Goal: Information Seeking & Learning: Learn about a topic

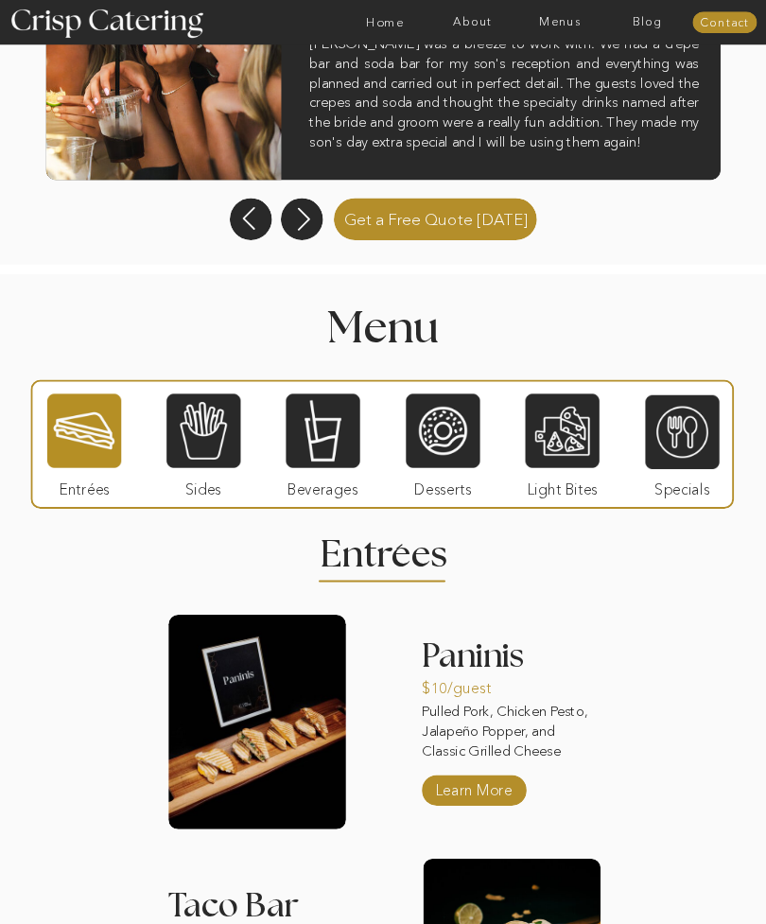
scroll to position [1222, 0]
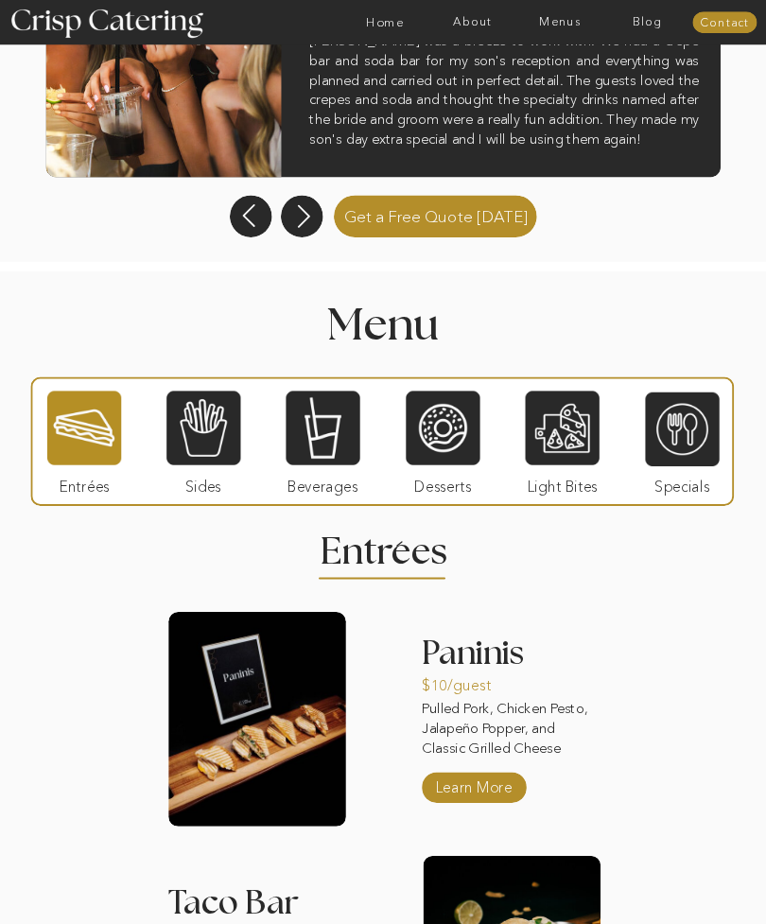
click at [199, 442] on div at bounding box center [203, 428] width 74 height 77
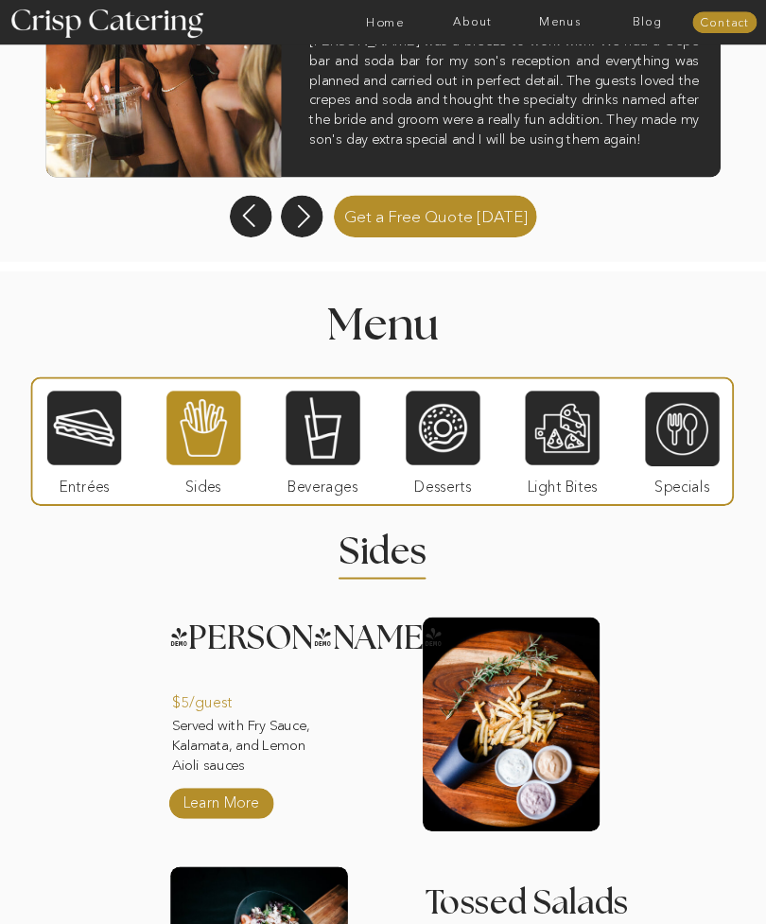
click at [687, 424] on div at bounding box center [682, 429] width 74 height 77
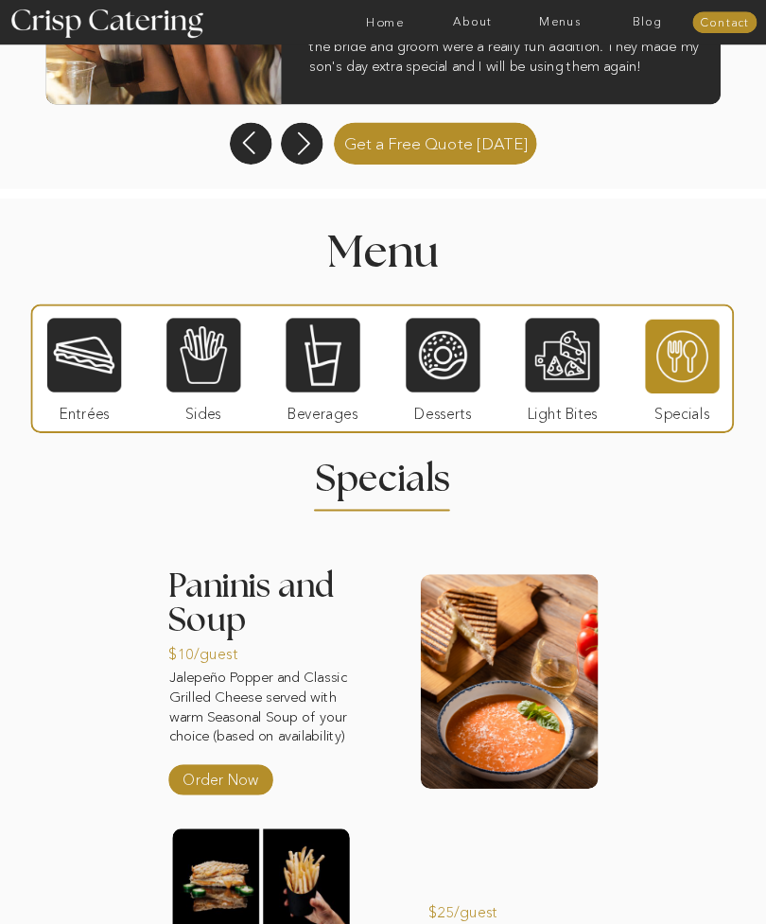
scroll to position [1296, 0]
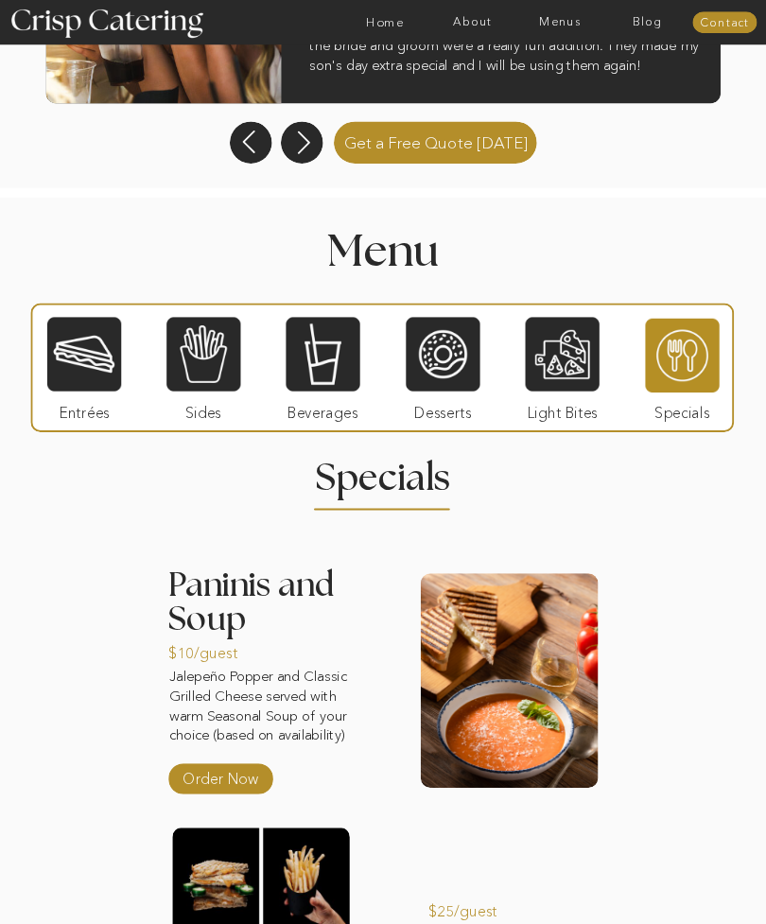
click at [586, 338] on div at bounding box center [563, 354] width 74 height 77
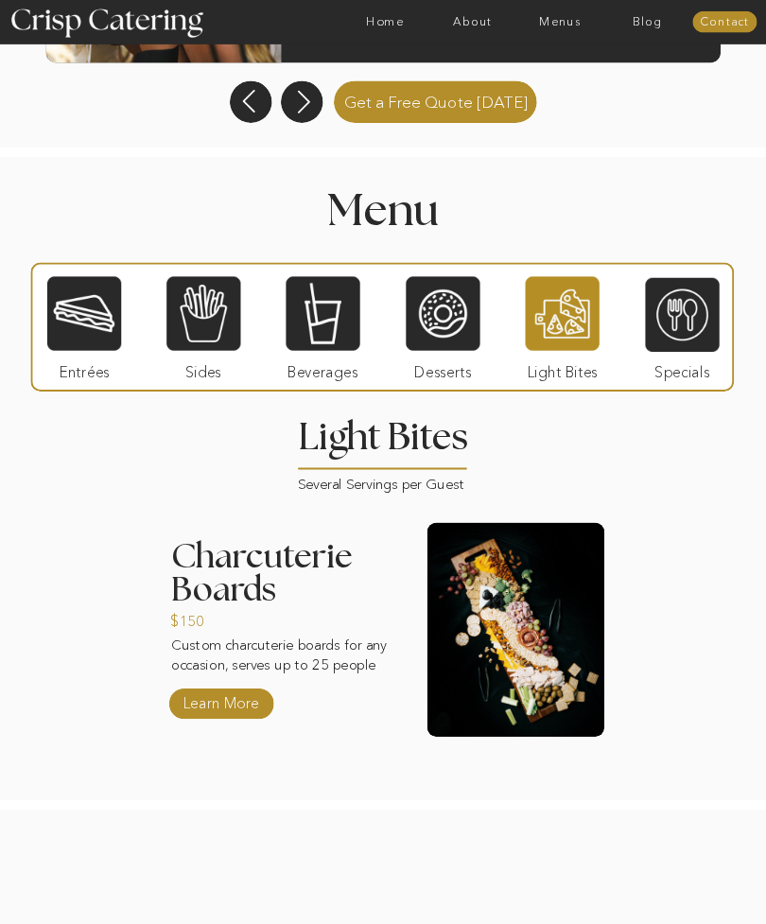
scroll to position [1483, 0]
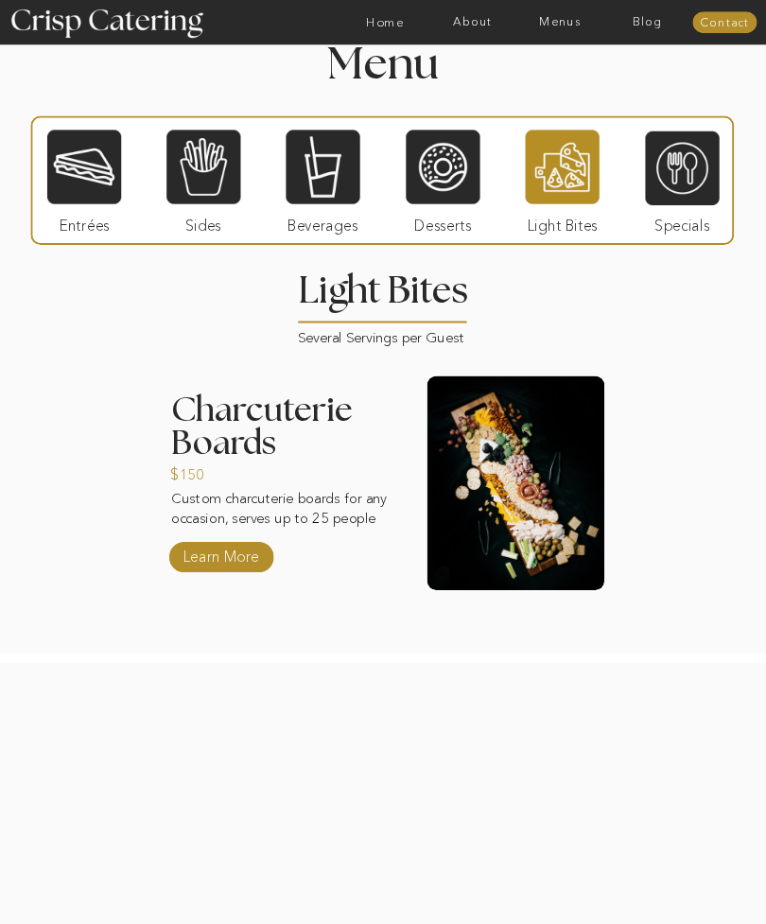
click at [452, 193] on div at bounding box center [443, 167] width 74 height 77
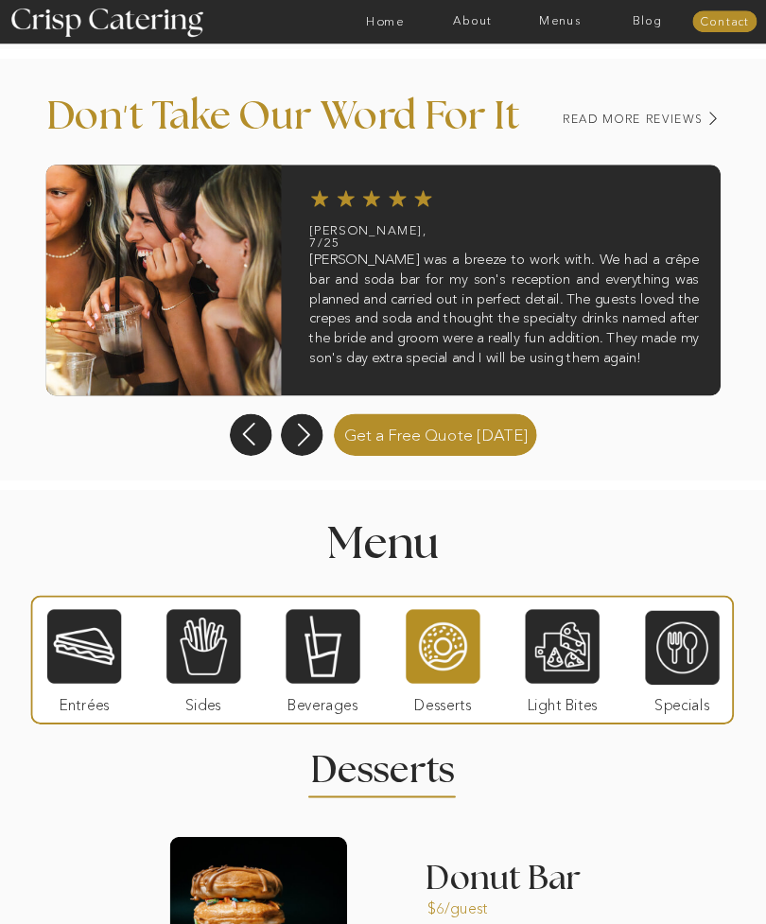
scroll to position [1168, 0]
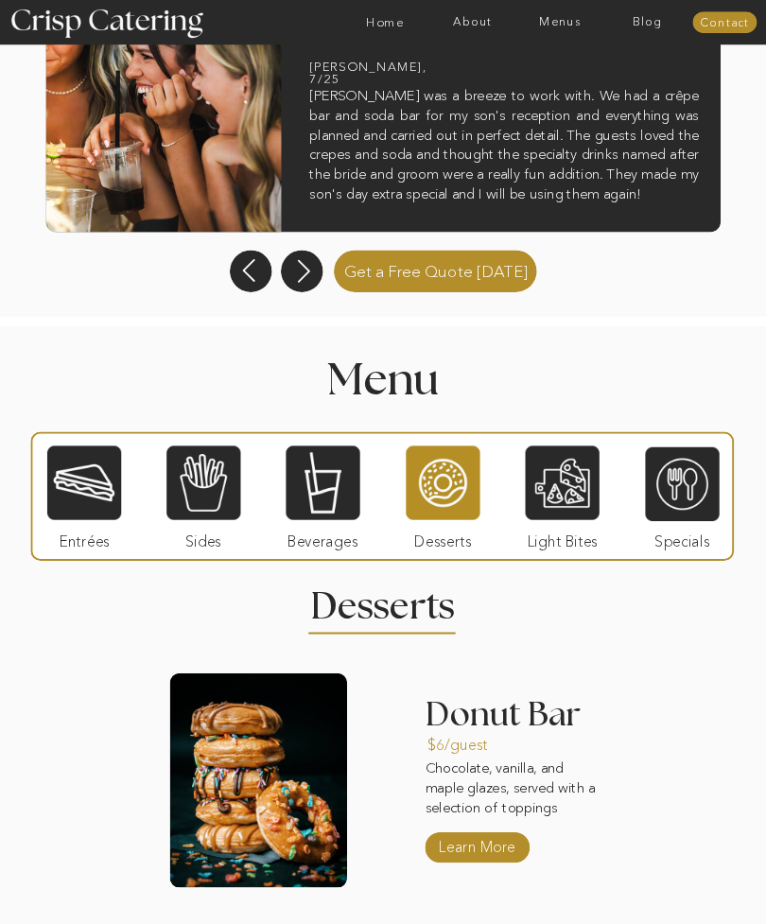
click at [315, 481] on div at bounding box center [323, 482] width 74 height 77
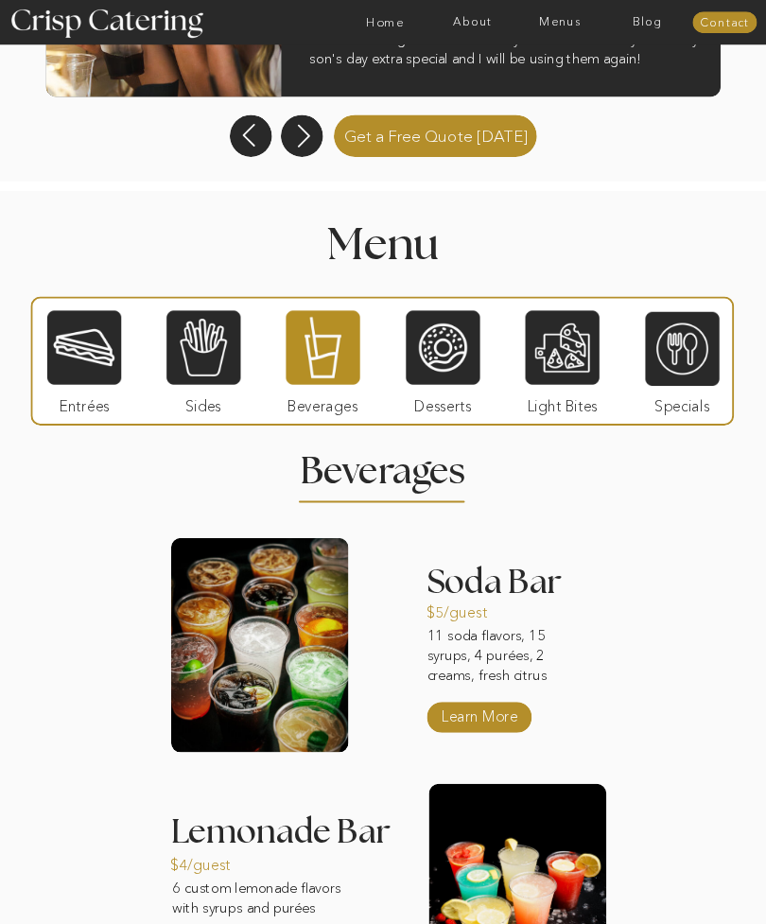
scroll to position [1301, 0]
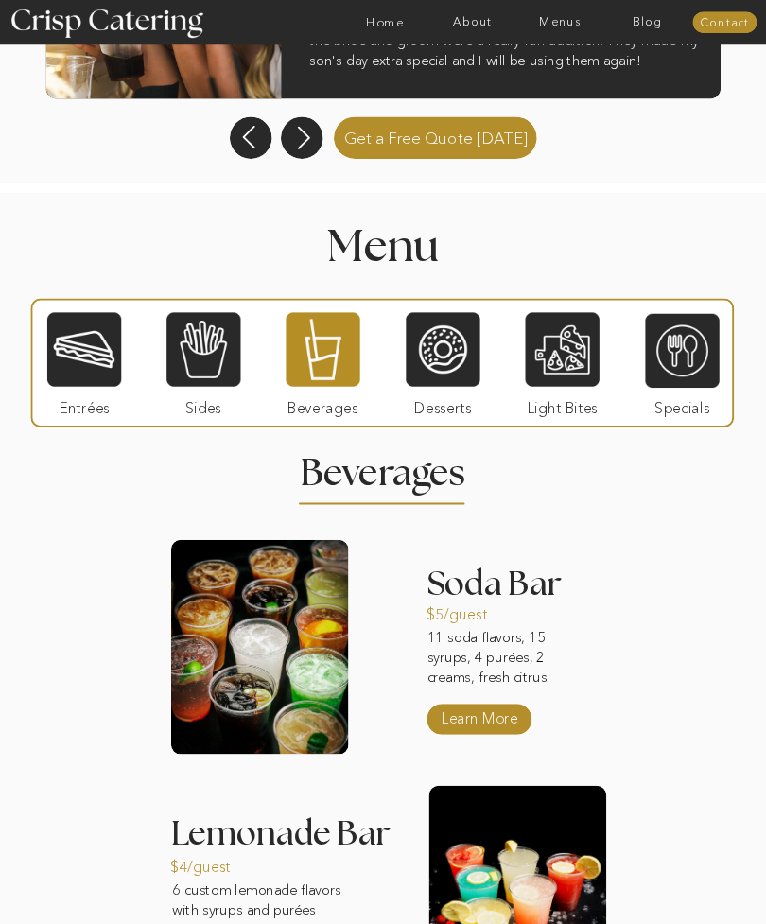
click at [179, 373] on div at bounding box center [203, 349] width 74 height 77
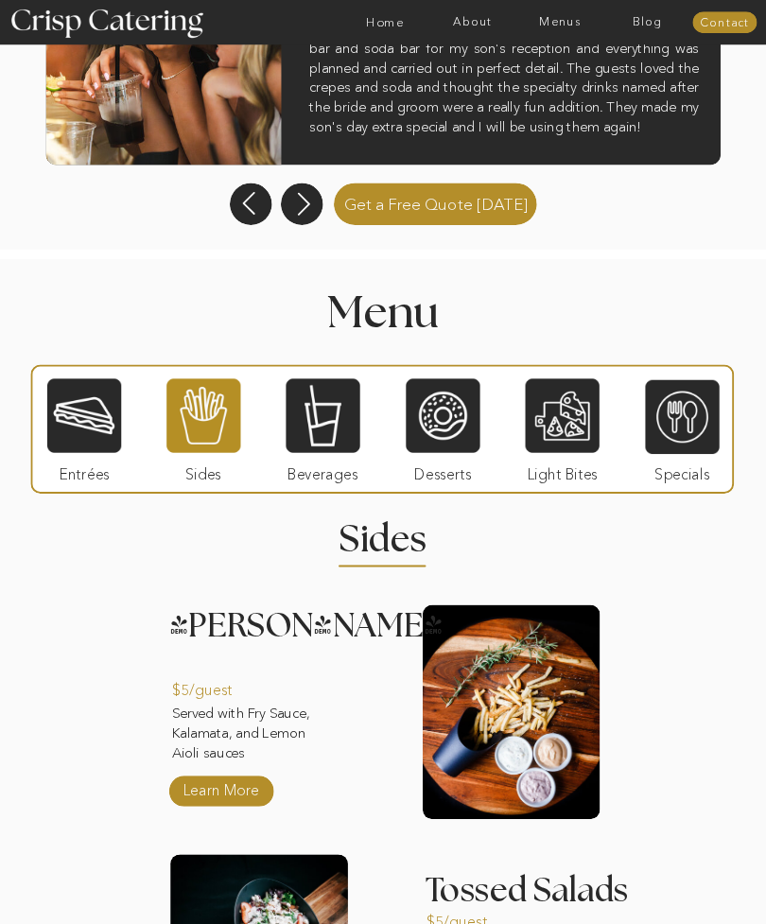
scroll to position [1232, 0]
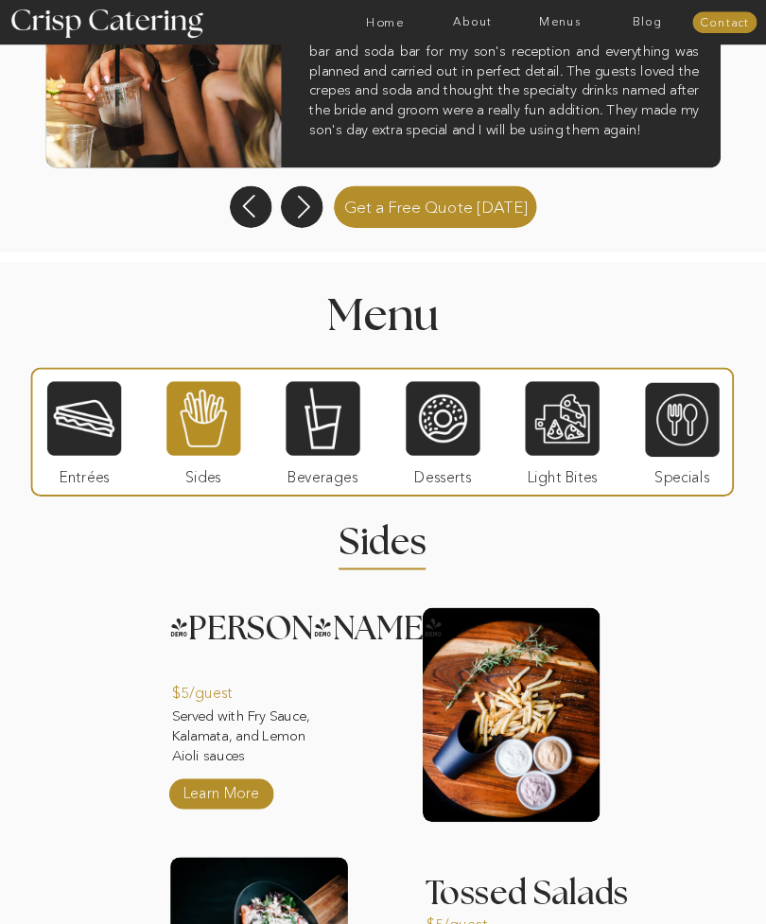
click at [121, 406] on div at bounding box center [84, 418] width 74 height 77
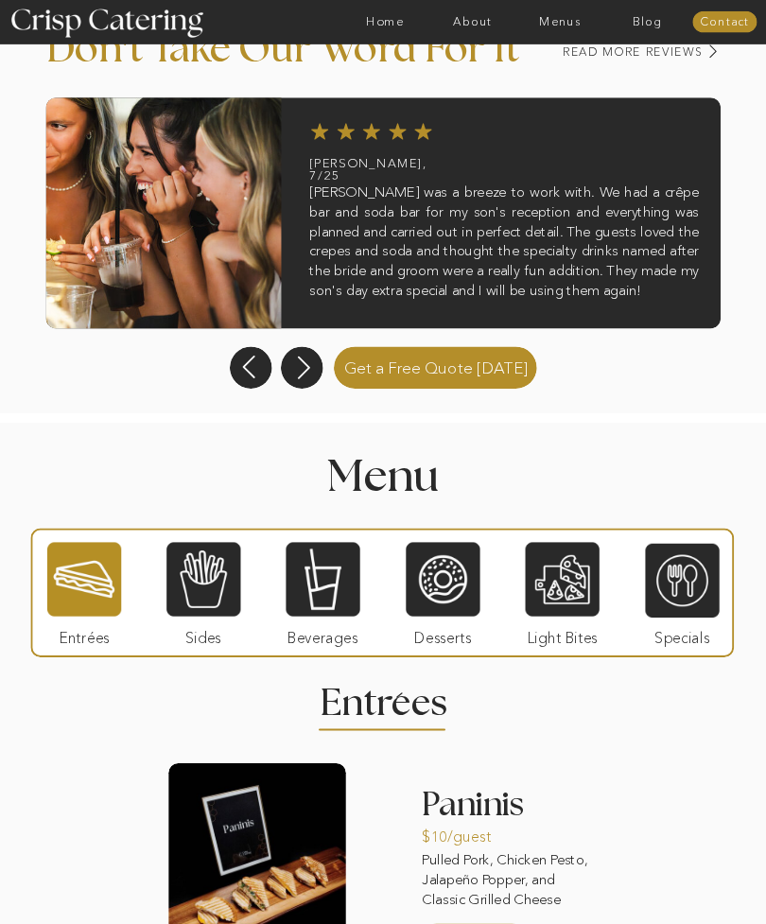
scroll to position [1071, 0]
click at [219, 578] on div at bounding box center [203, 579] width 74 height 77
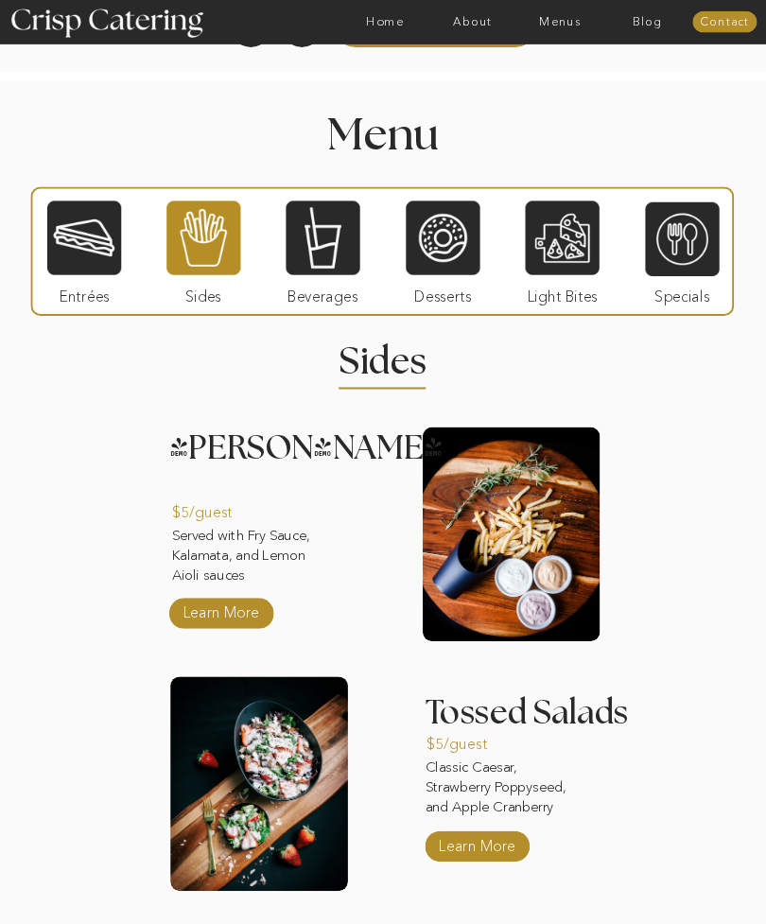
scroll to position [1412, 0]
click at [349, 218] on div at bounding box center [323, 237] width 74 height 77
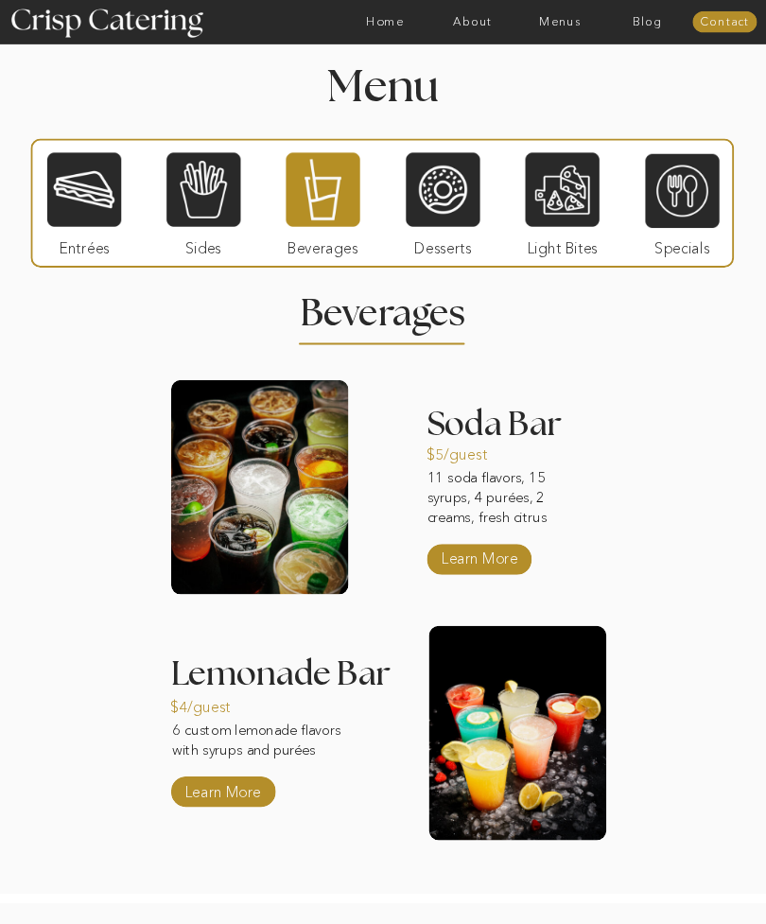
scroll to position [1461, 0]
click at [425, 212] on div at bounding box center [443, 189] width 74 height 77
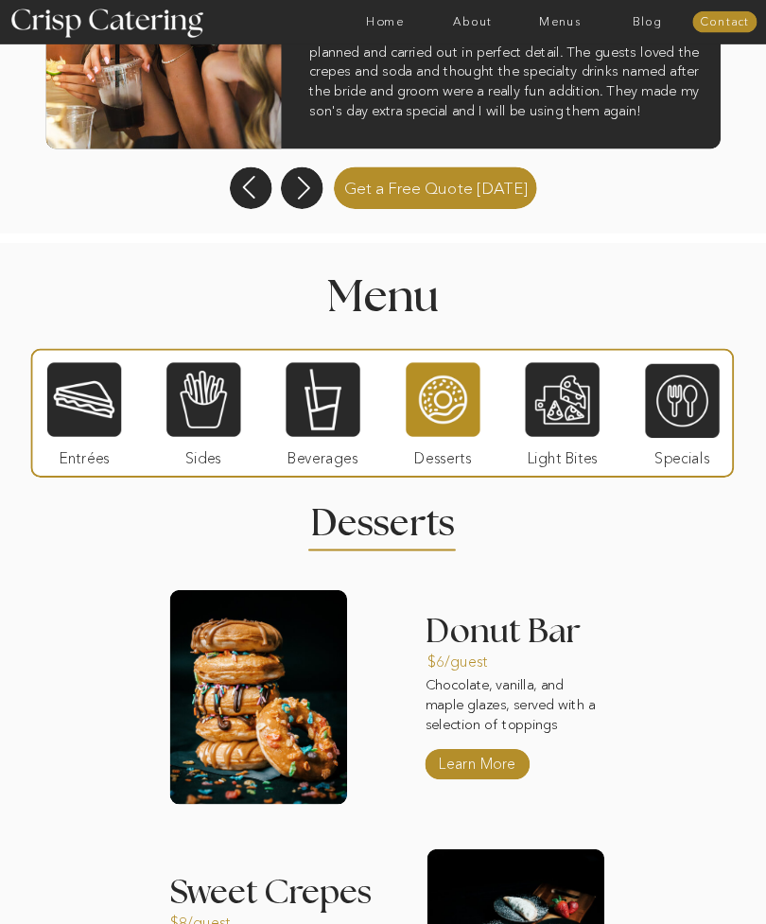
scroll to position [1308, 0]
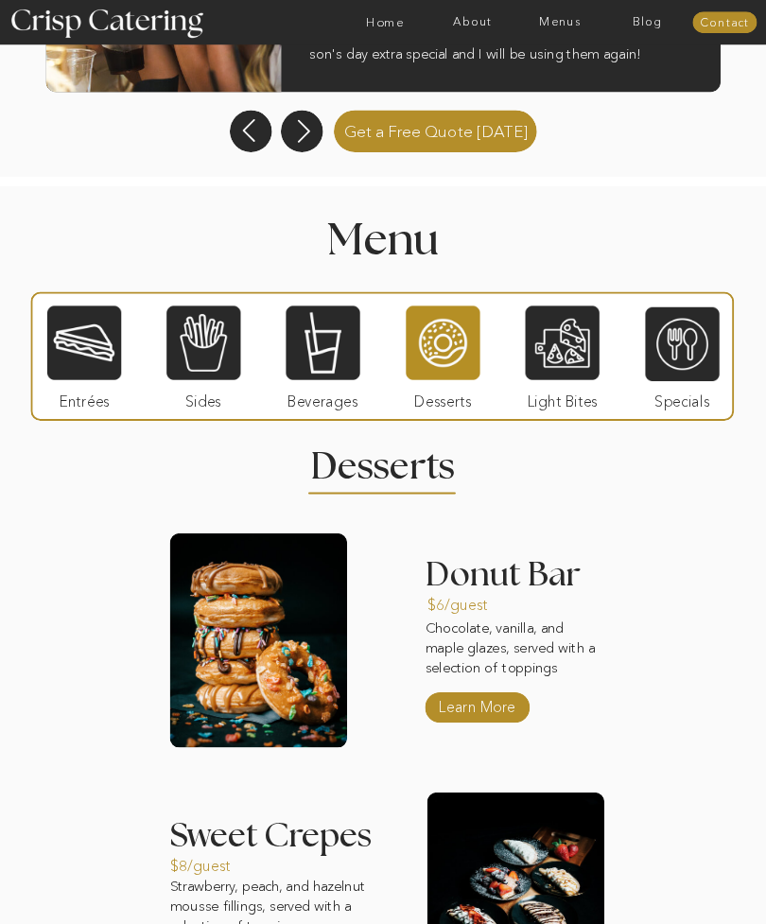
click at [334, 337] on div at bounding box center [323, 342] width 74 height 77
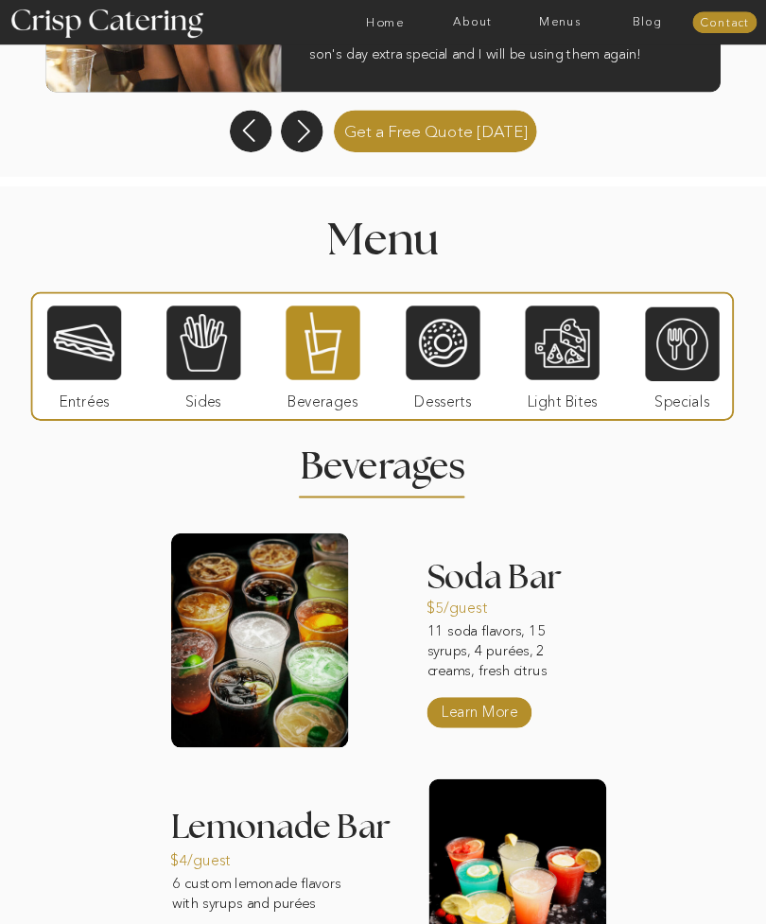
click at [200, 351] on div at bounding box center [203, 342] width 74 height 77
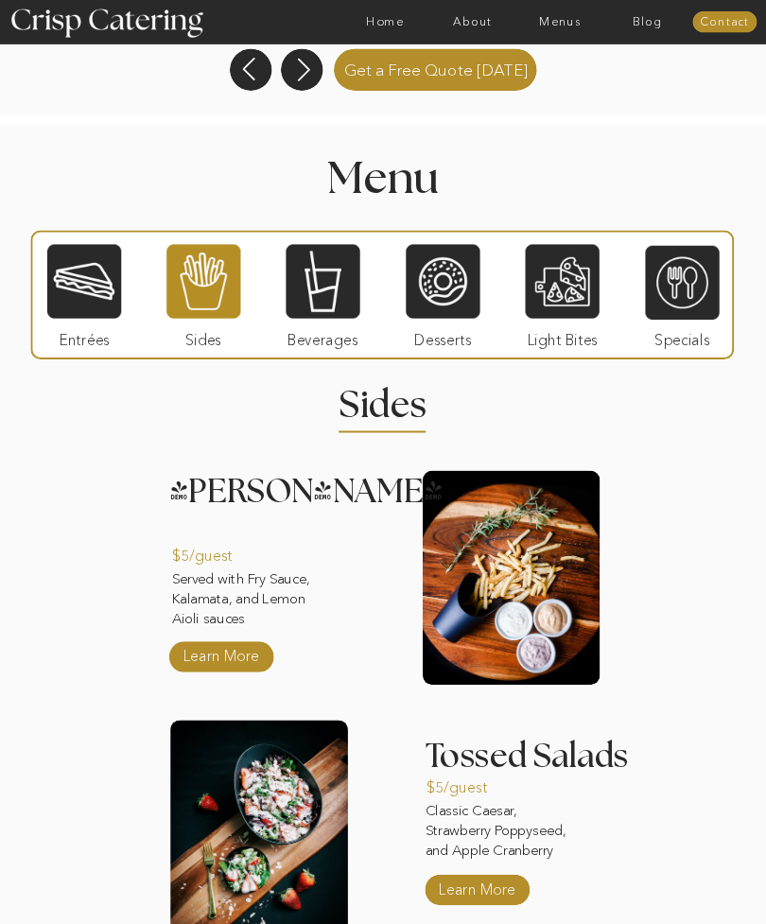
scroll to position [1369, 0]
click at [667, 284] on div at bounding box center [682, 283] width 74 height 77
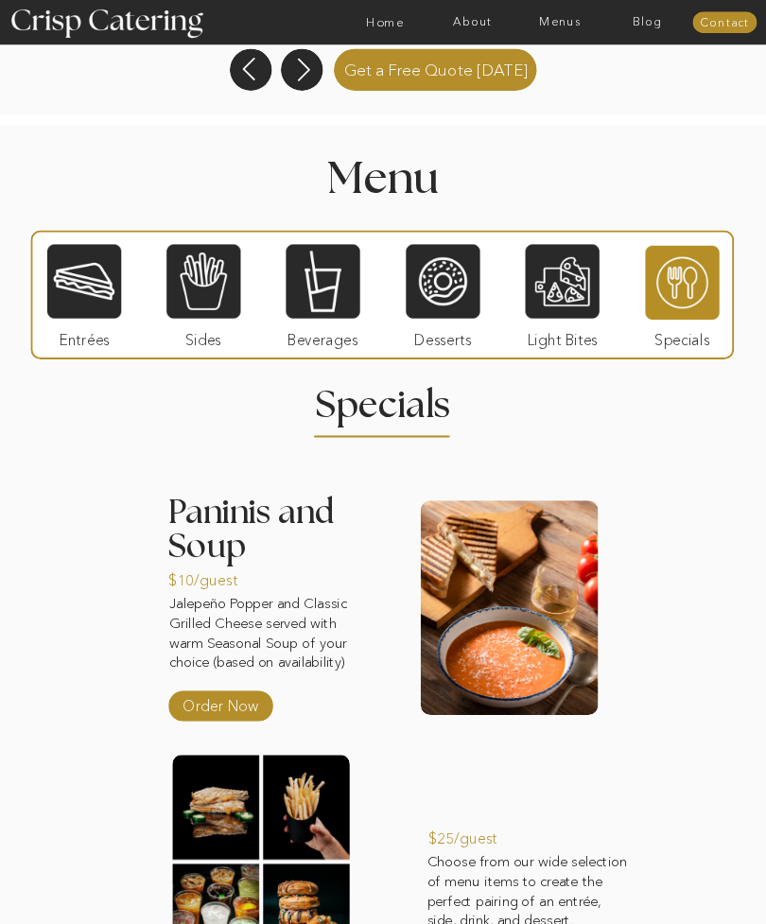
click at [547, 260] on div at bounding box center [563, 281] width 74 height 77
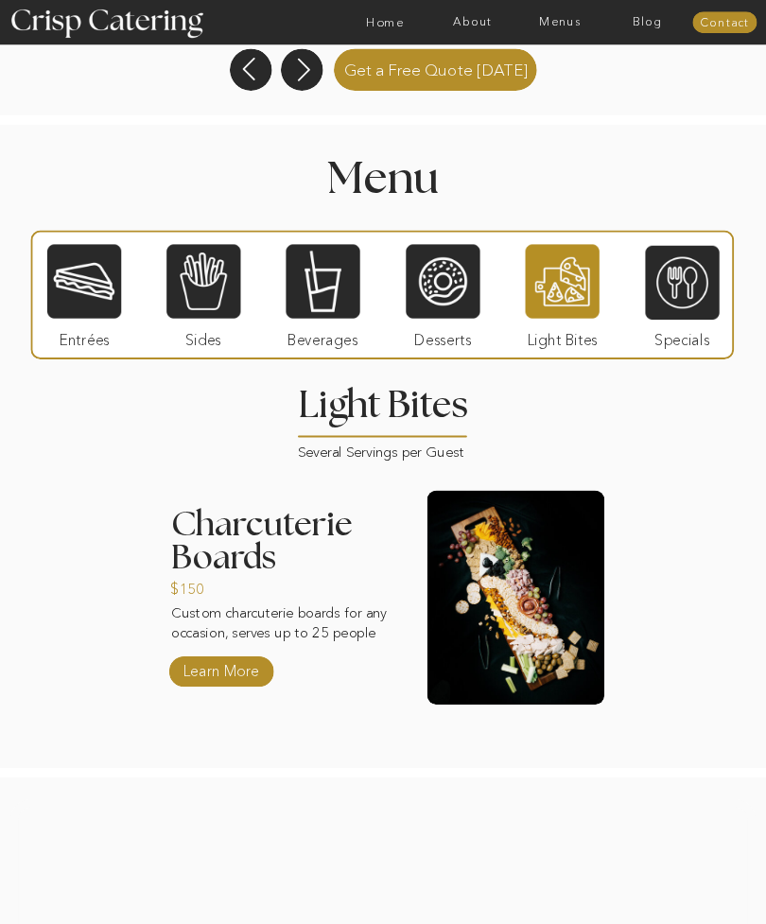
click at [111, 282] on div at bounding box center [84, 281] width 74 height 77
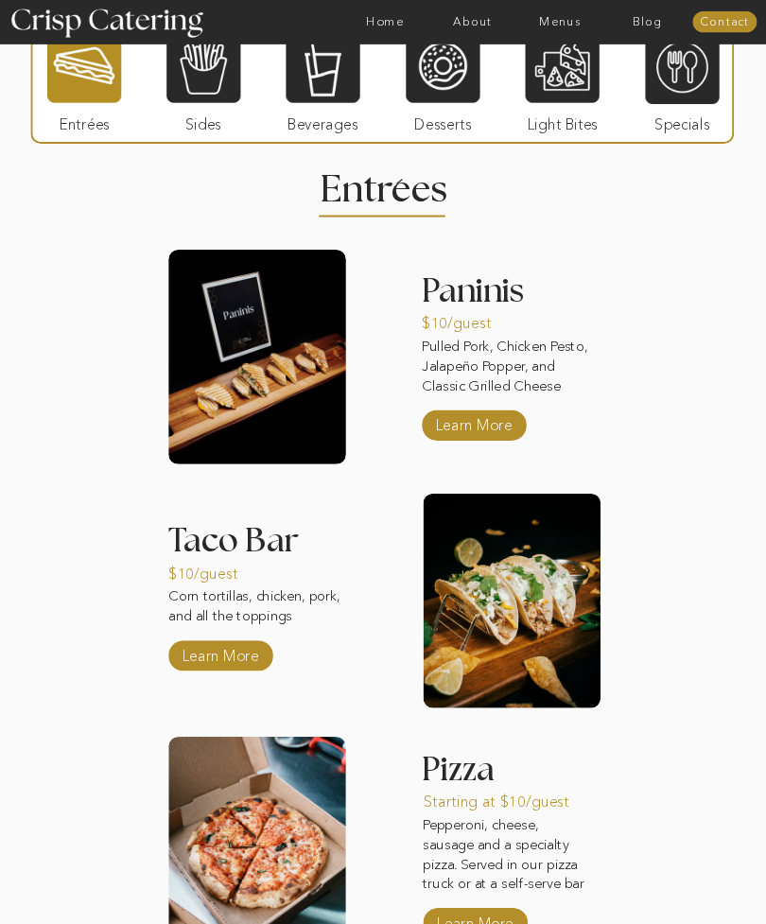
scroll to position [1585, 0]
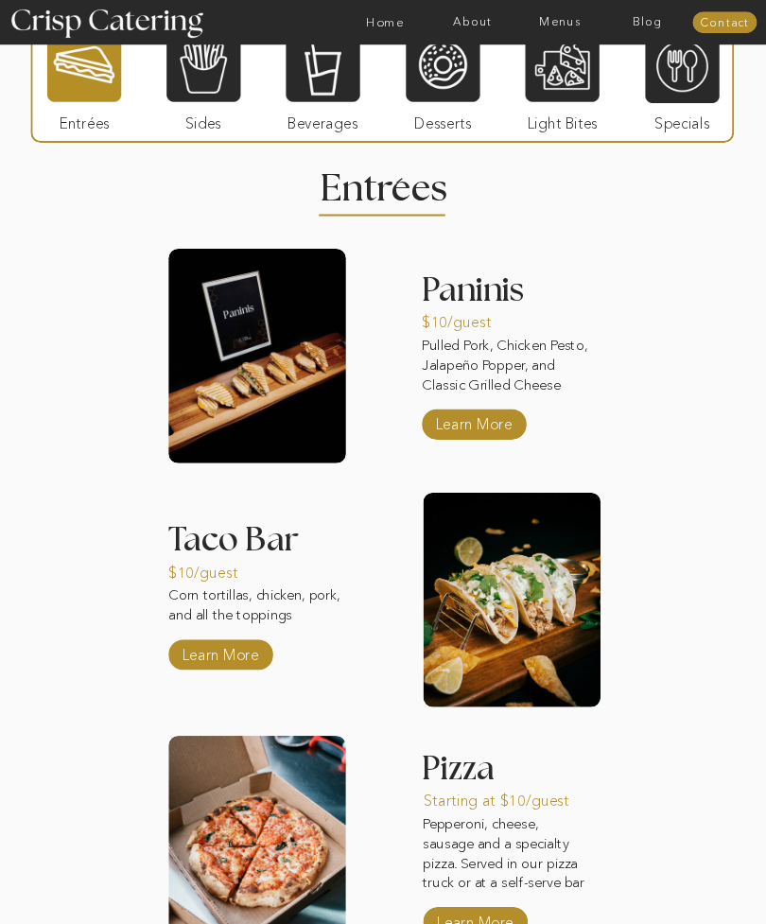
click at [245, 667] on p "Learn More" at bounding box center [220, 651] width 85 height 37
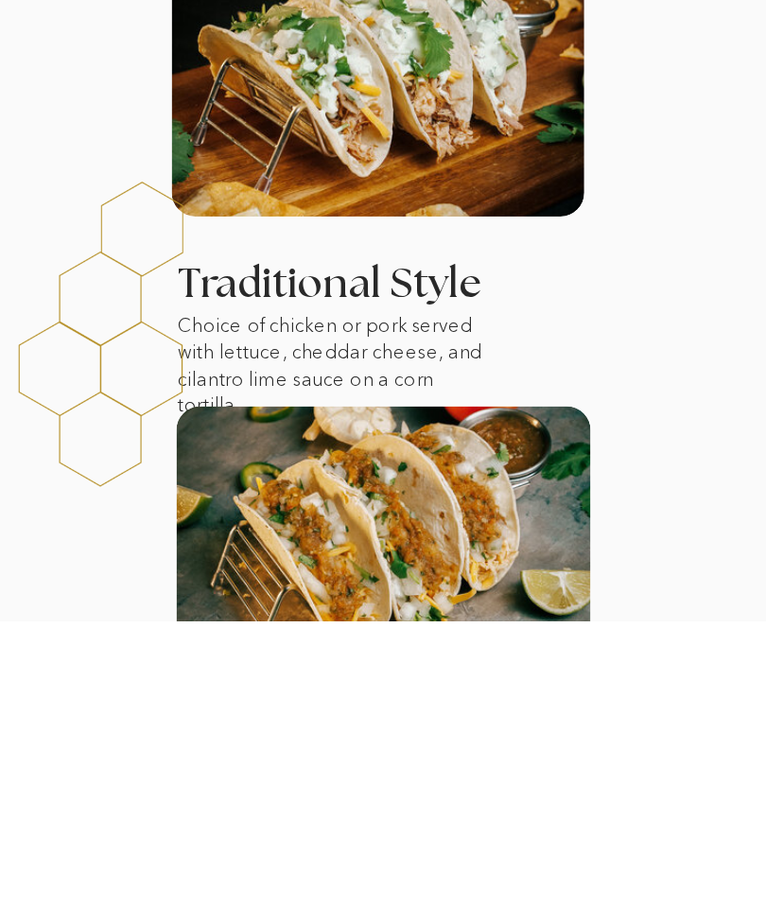
scroll to position [1023, 0]
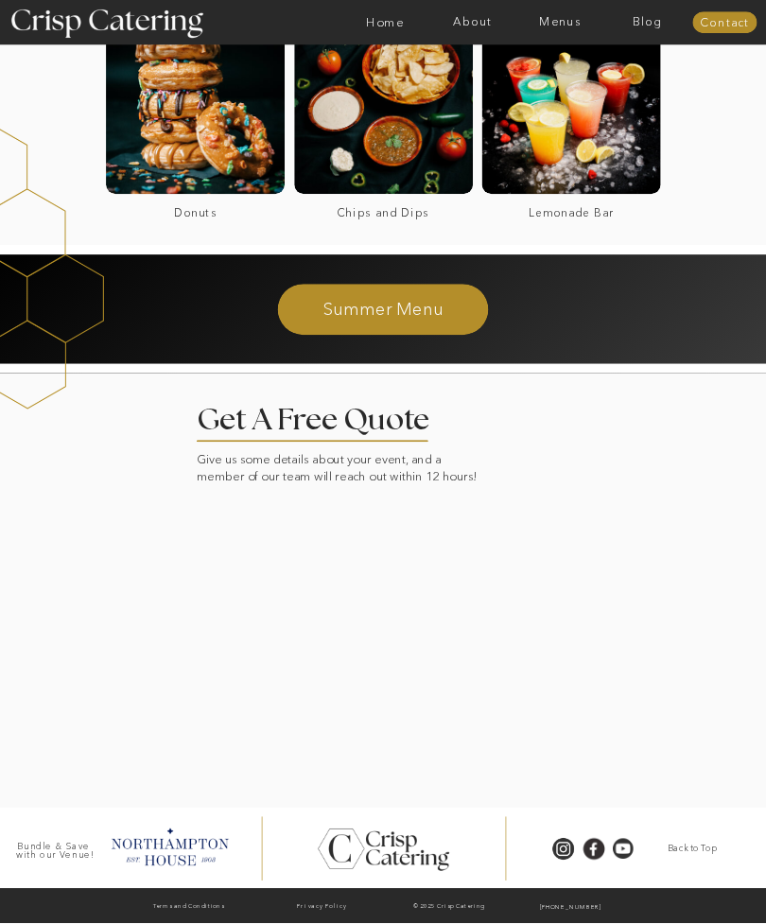
click at [466, 1] on div at bounding box center [432, 22] width 2023 height 44
